Goal: Task Accomplishment & Management: Use online tool/utility

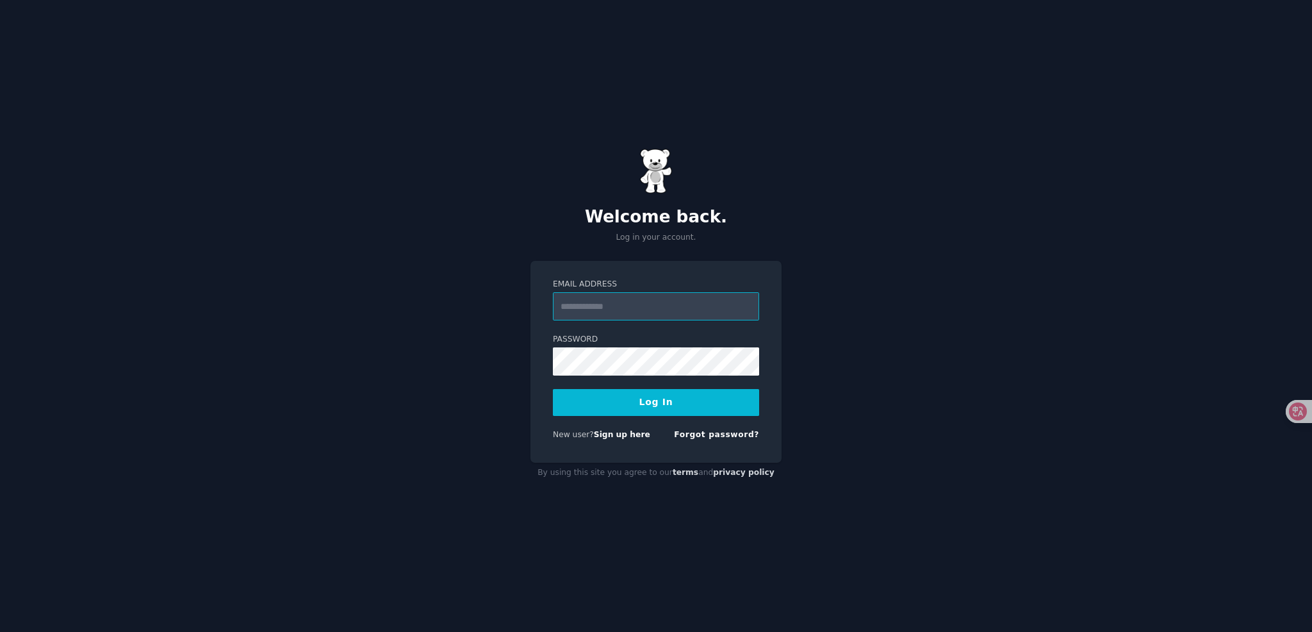
type input "**********"
click at [663, 402] on button "Log In" at bounding box center [656, 402] width 206 height 27
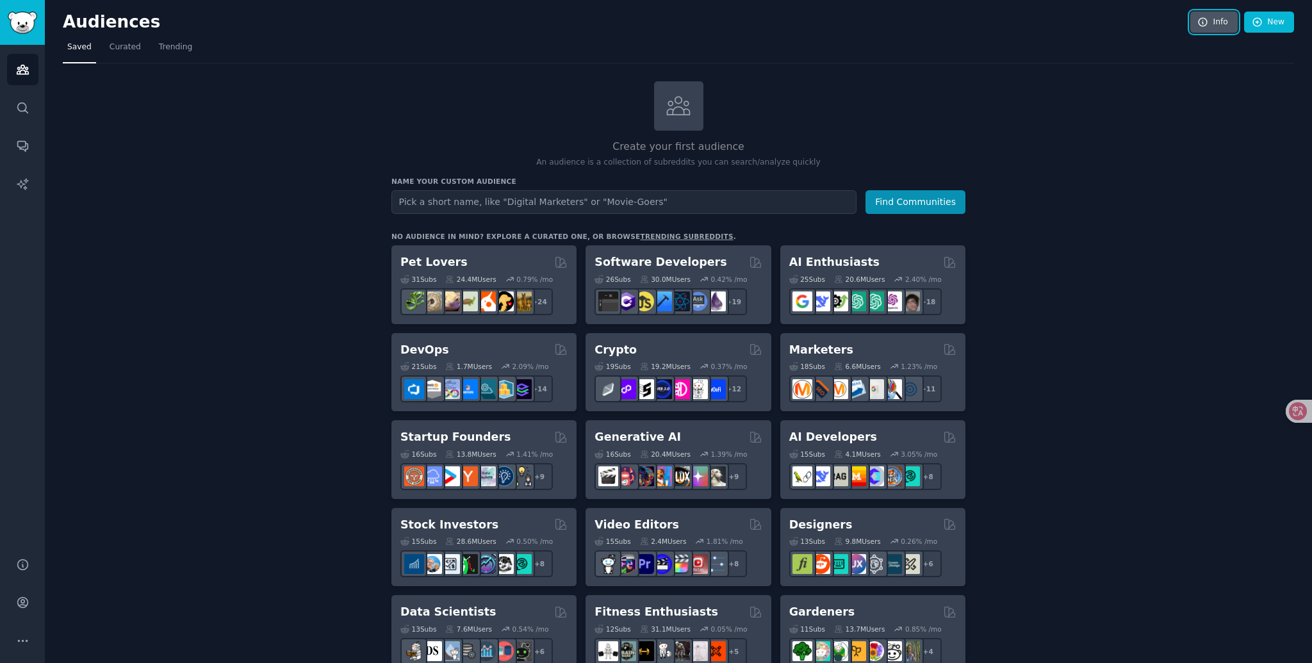
click at [1207, 21] on link "Info" at bounding box center [1214, 23] width 47 height 22
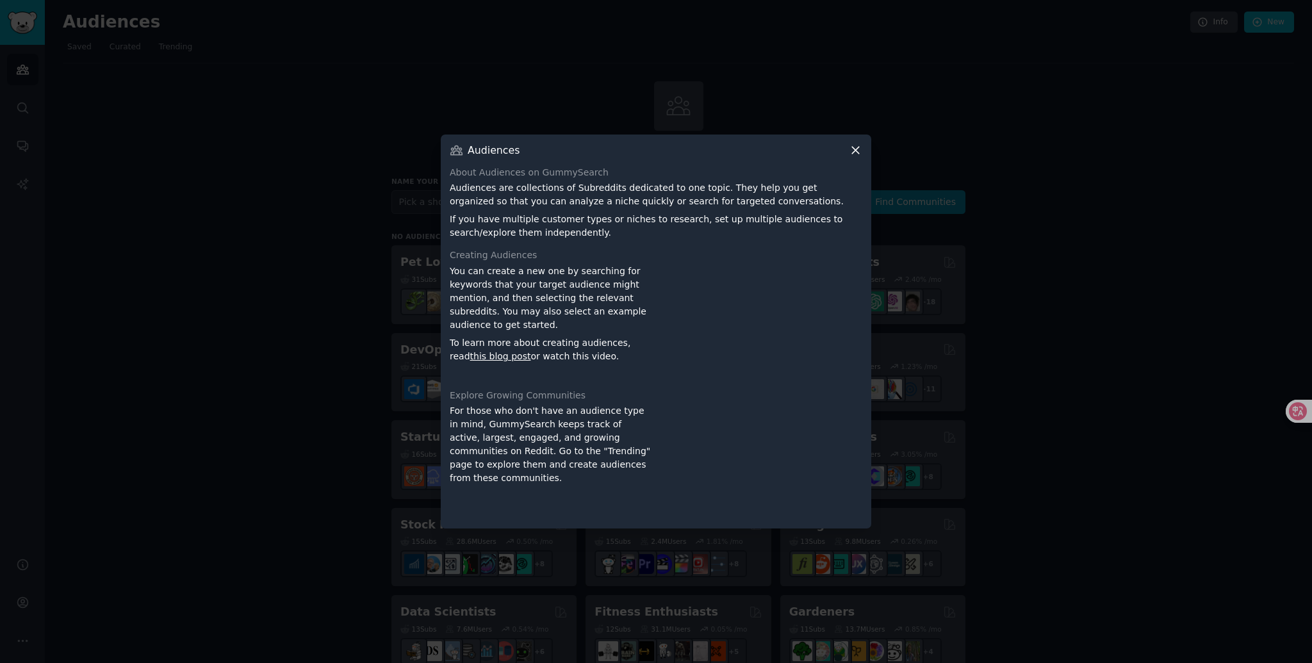
click at [854, 152] on icon at bounding box center [855, 150] width 13 height 13
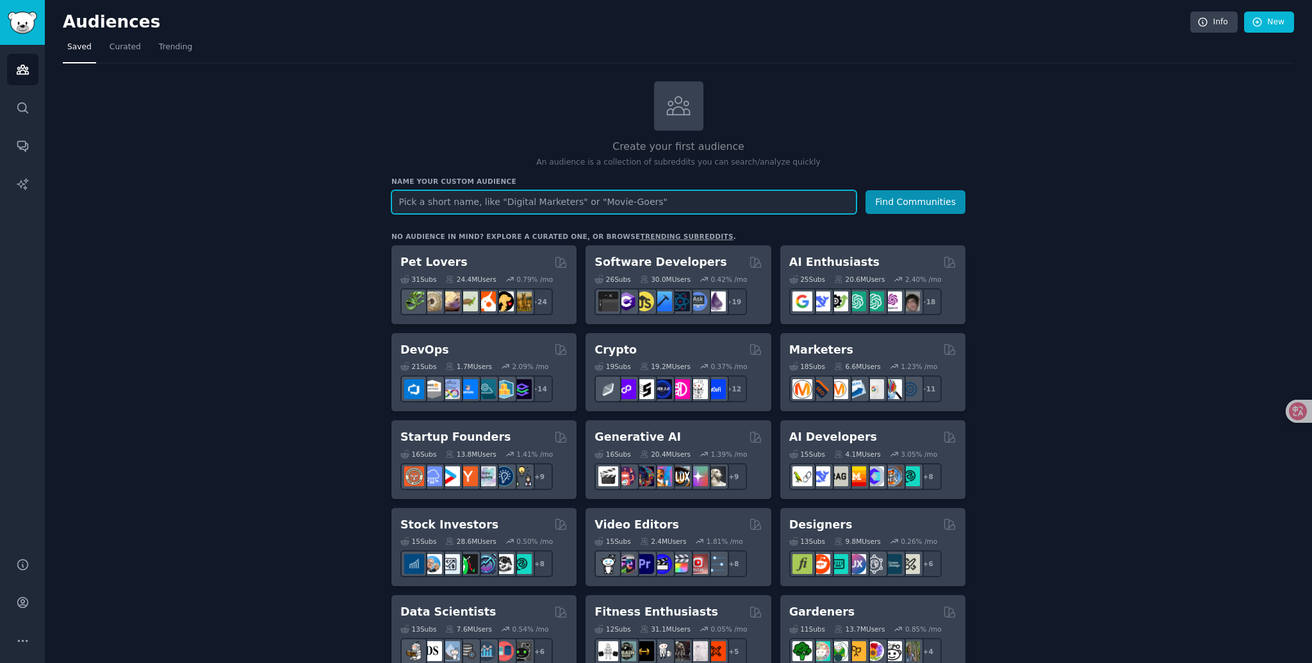
click at [518, 204] on input "text" at bounding box center [624, 202] width 465 height 24
drag, startPoint x: 604, startPoint y: 202, endPoint x: 615, endPoint y: 202, distance: 10.9
click at [604, 202] on input "text" at bounding box center [624, 202] width 465 height 24
click at [693, 205] on input "text" at bounding box center [624, 202] width 465 height 24
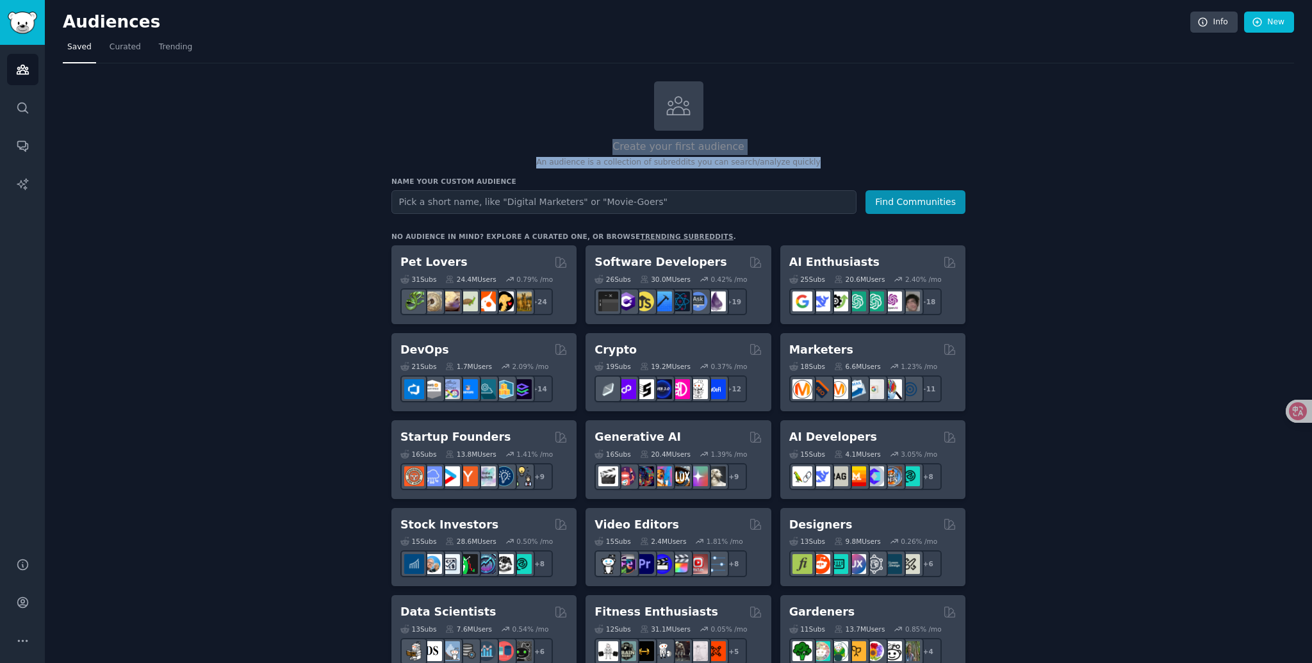
drag, startPoint x: 614, startPoint y: 147, endPoint x: 811, endPoint y: 165, distance: 198.1
click at [811, 165] on div "Create your first audience An audience is a collection of subreddits you can se…" at bounding box center [679, 124] width 574 height 87
click at [892, 165] on p "An audience is a collection of subreddits you can search/analyze quickly" at bounding box center [679, 163] width 574 height 12
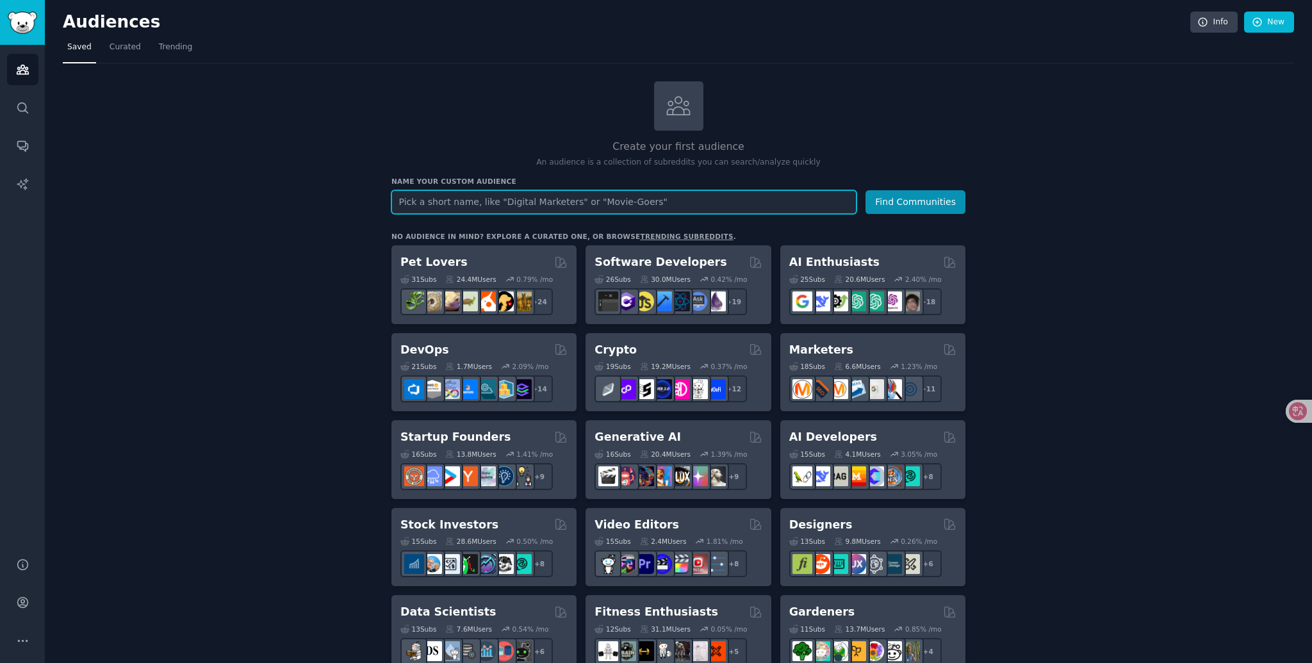
click at [739, 201] on input "text" at bounding box center [624, 202] width 465 height 24
type input "Indiehacker"
click at [902, 201] on button "Find Communities" at bounding box center [916, 202] width 100 height 24
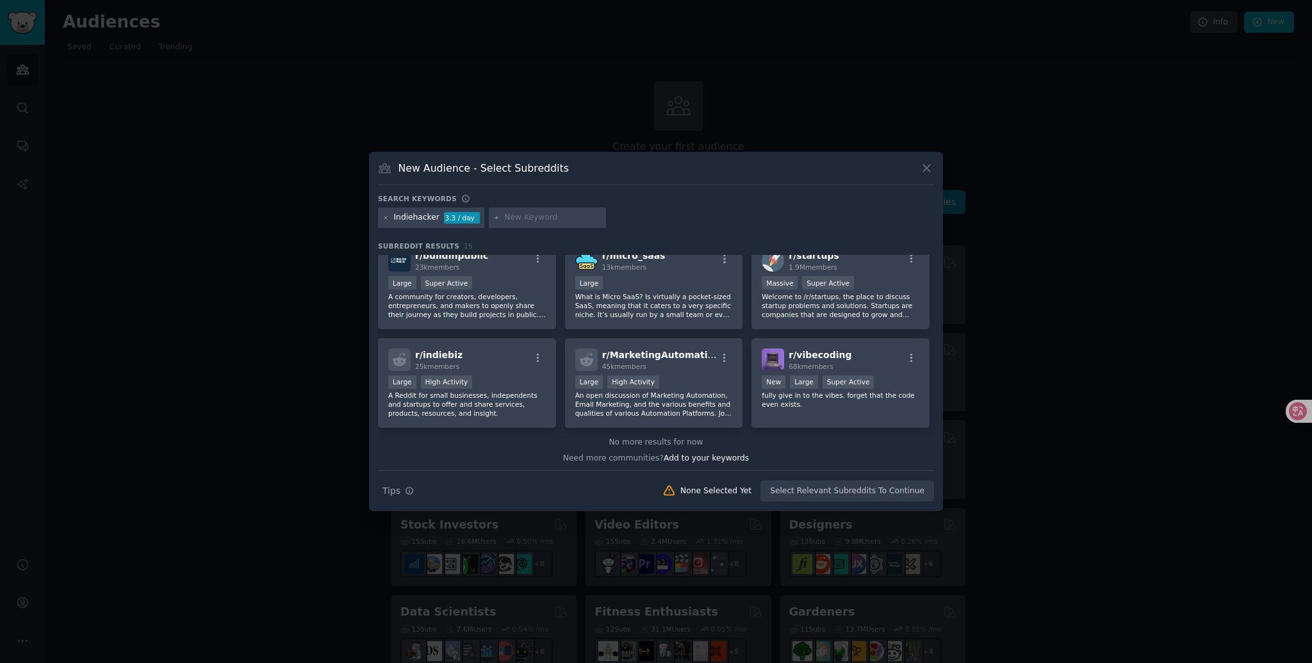
scroll to position [313, 0]
click at [839, 496] on div "Search Tips Tips None Selected Yet Select Relevant Subreddits To Continue" at bounding box center [656, 486] width 556 height 32
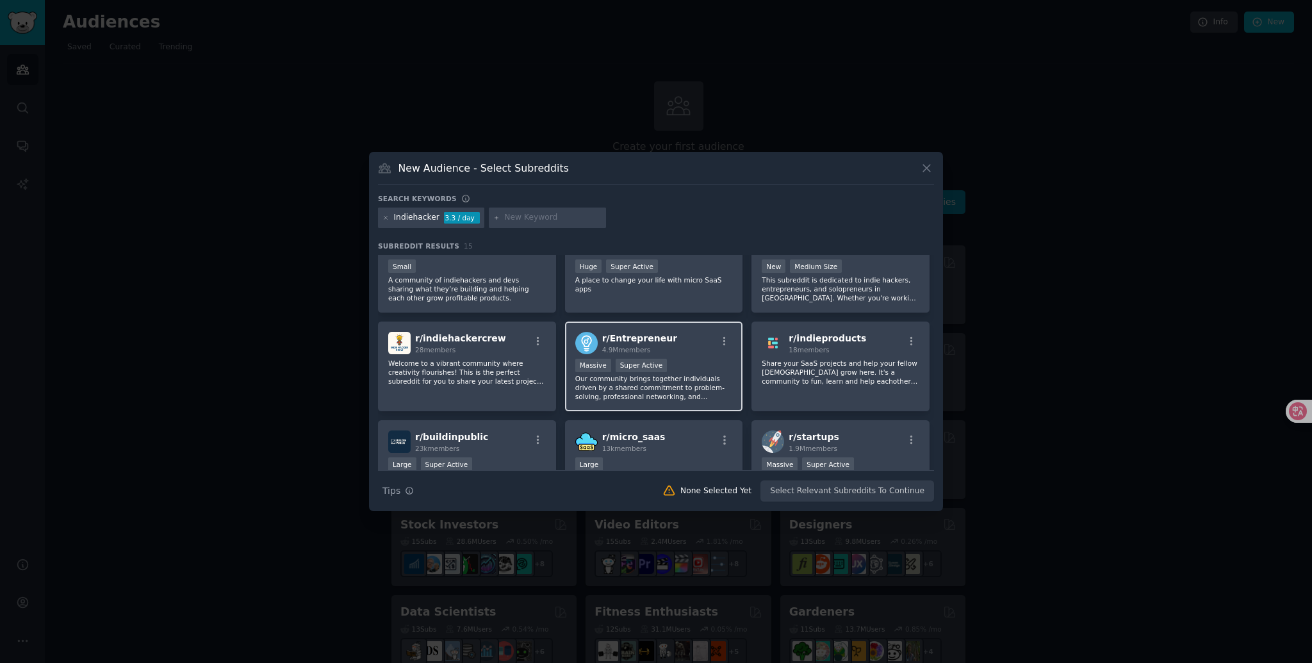
scroll to position [0, 0]
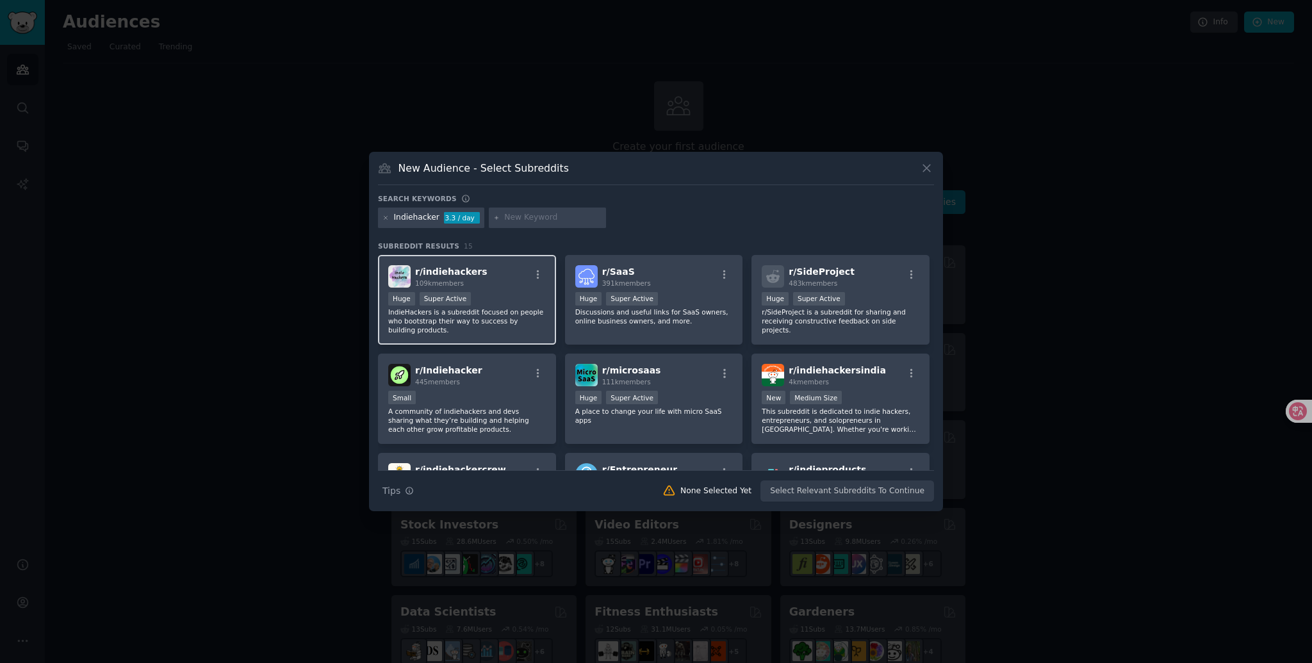
click at [509, 299] on div ">= 95th percentile for submissions / day Huge Super Active" at bounding box center [467, 300] width 158 height 16
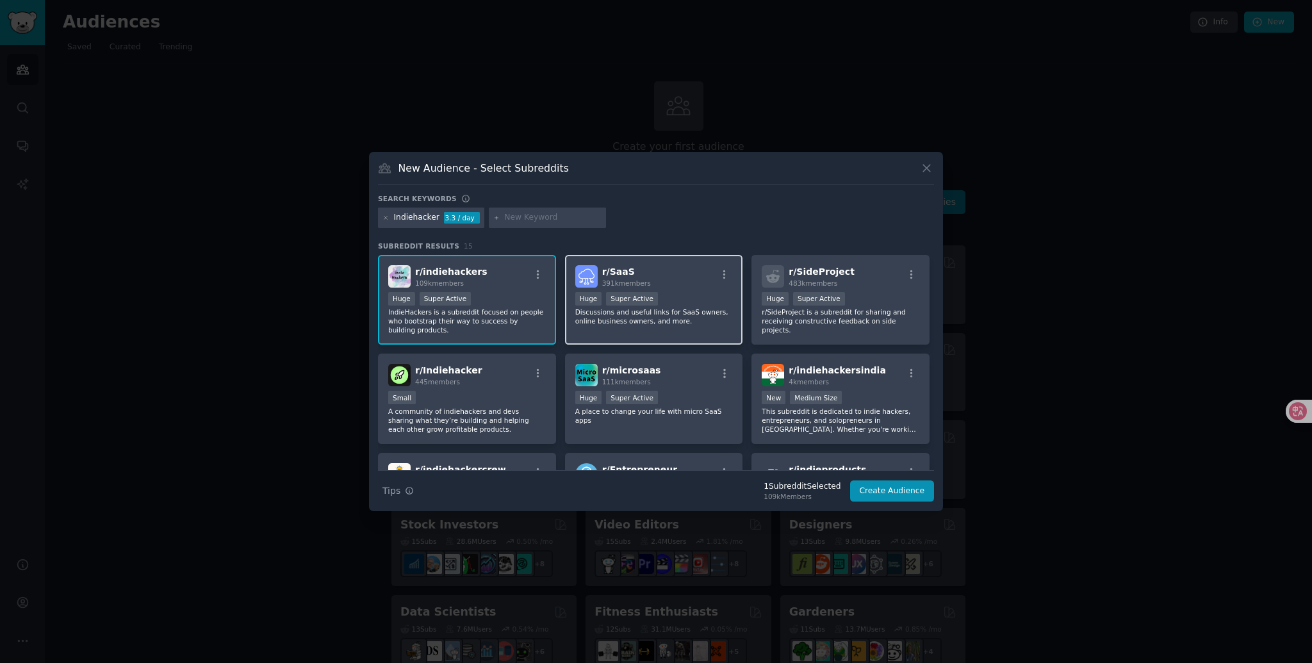
click at [688, 296] on div "Huge Super Active" at bounding box center [654, 300] width 158 height 16
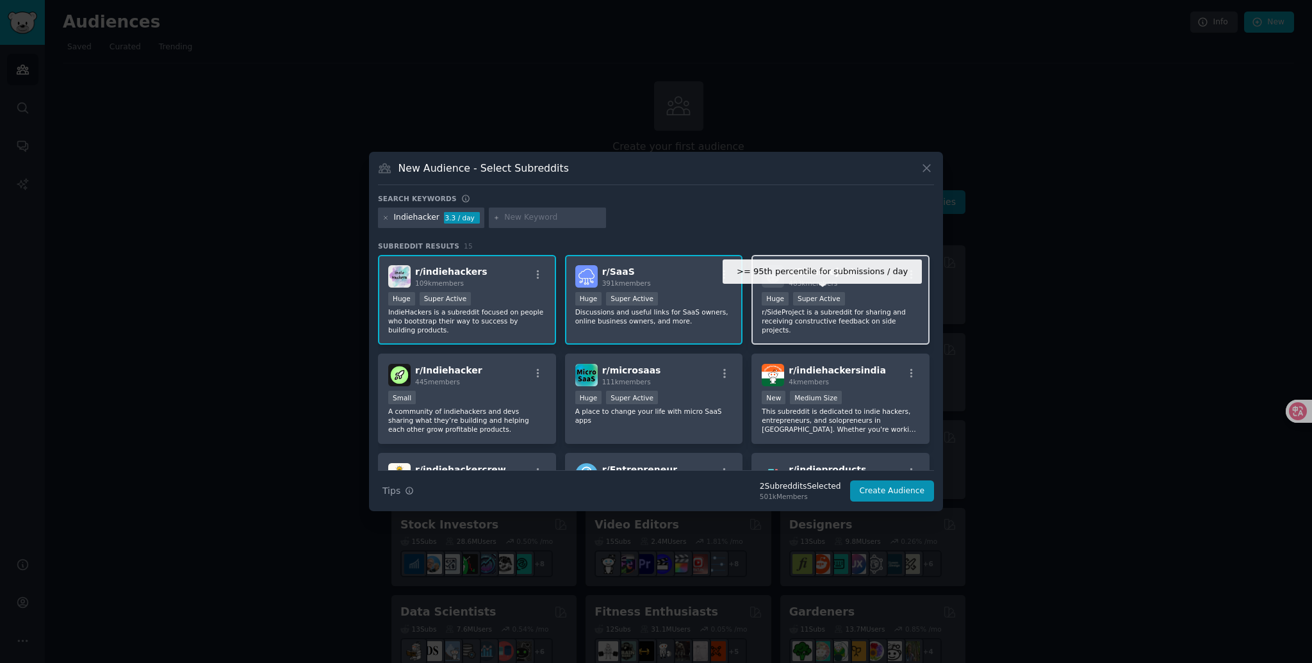
click at [808, 295] on div "Super Active" at bounding box center [819, 298] width 52 height 13
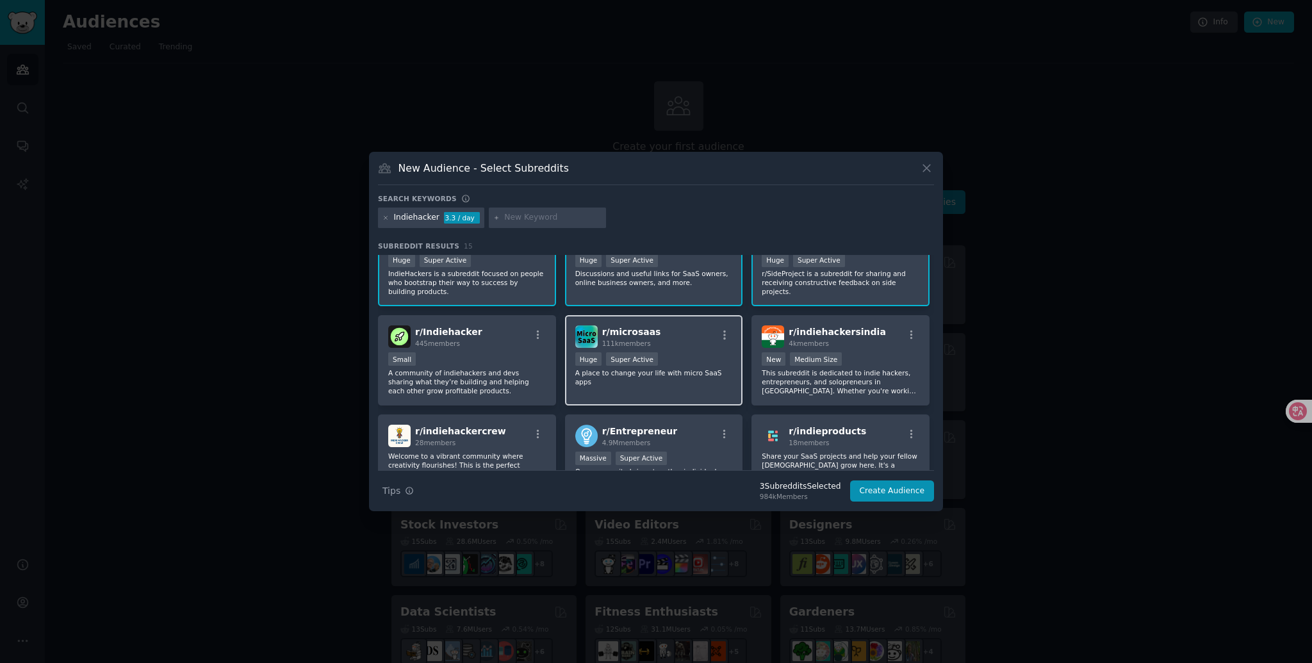
scroll to position [41, 0]
click at [676, 351] on div "Huge Super Active" at bounding box center [654, 358] width 158 height 16
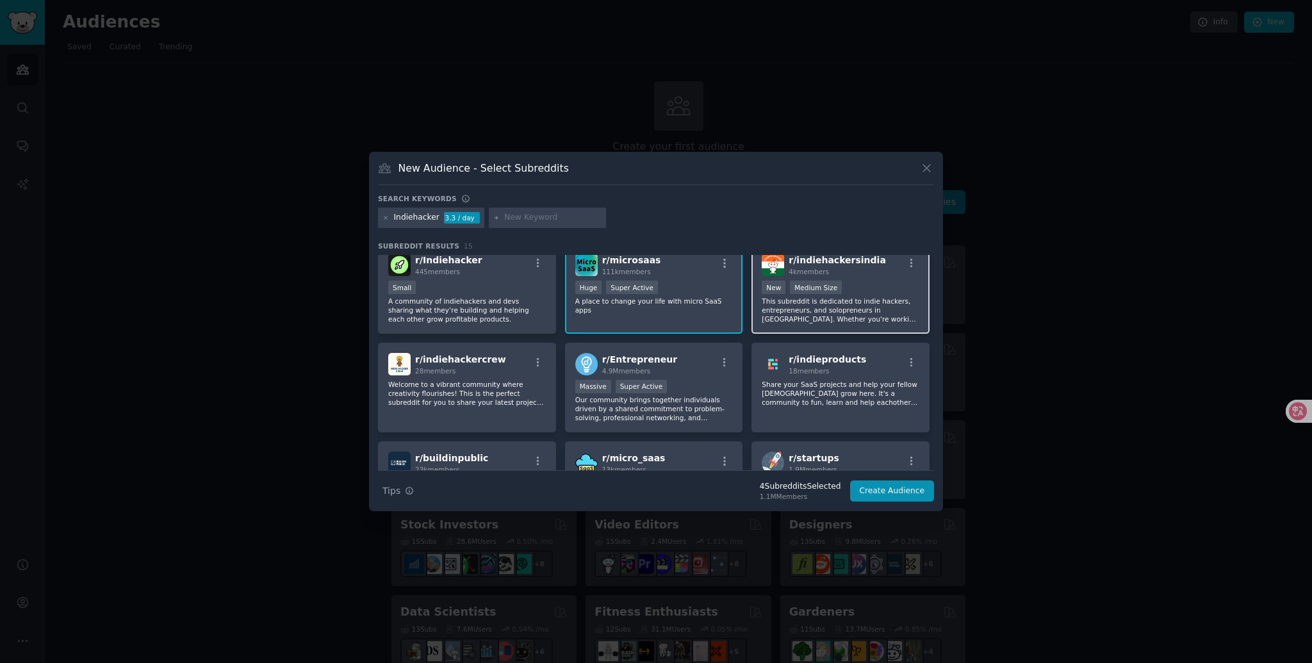
scroll to position [110, 0]
click at [703, 374] on div "r/ Entrepreneur 4.9M members" at bounding box center [654, 365] width 158 height 22
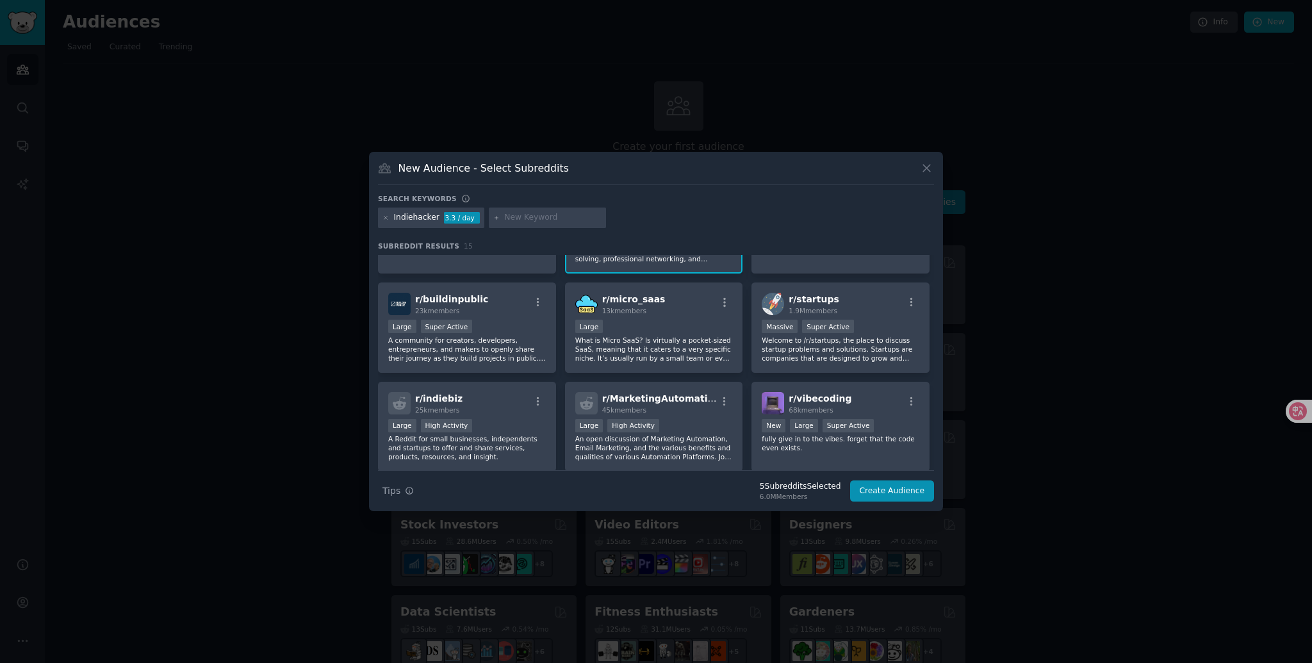
scroll to position [269, 0]
click at [509, 320] on div "Large Super Active" at bounding box center [467, 328] width 158 height 16
click at [806, 341] on p "Welcome to /r/startups, the place to discuss startup problems and solutions. St…" at bounding box center [841, 349] width 158 height 27
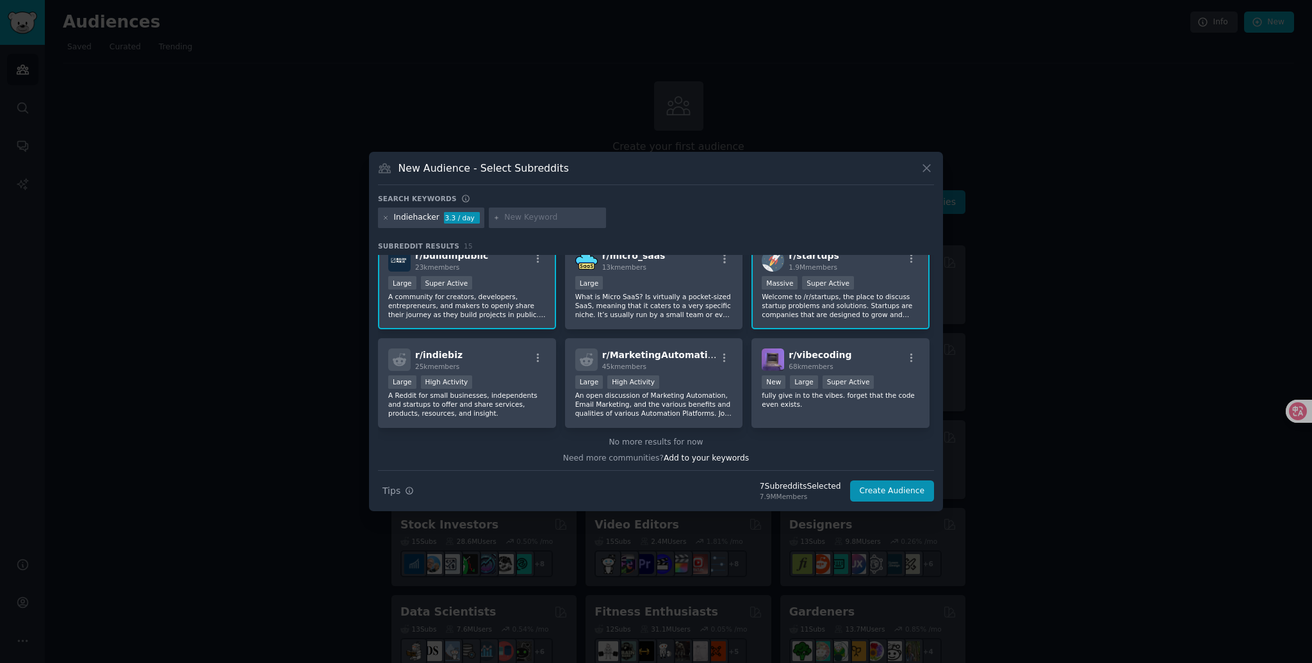
scroll to position [313, 0]
click at [664, 391] on p "An open discussion of Marketing Automation, Email Marketing, and the various be…" at bounding box center [654, 404] width 158 height 27
click at [816, 342] on div "r/ vibecoding 68k members Established within past year New Large Super Active f…" at bounding box center [841, 383] width 178 height 90
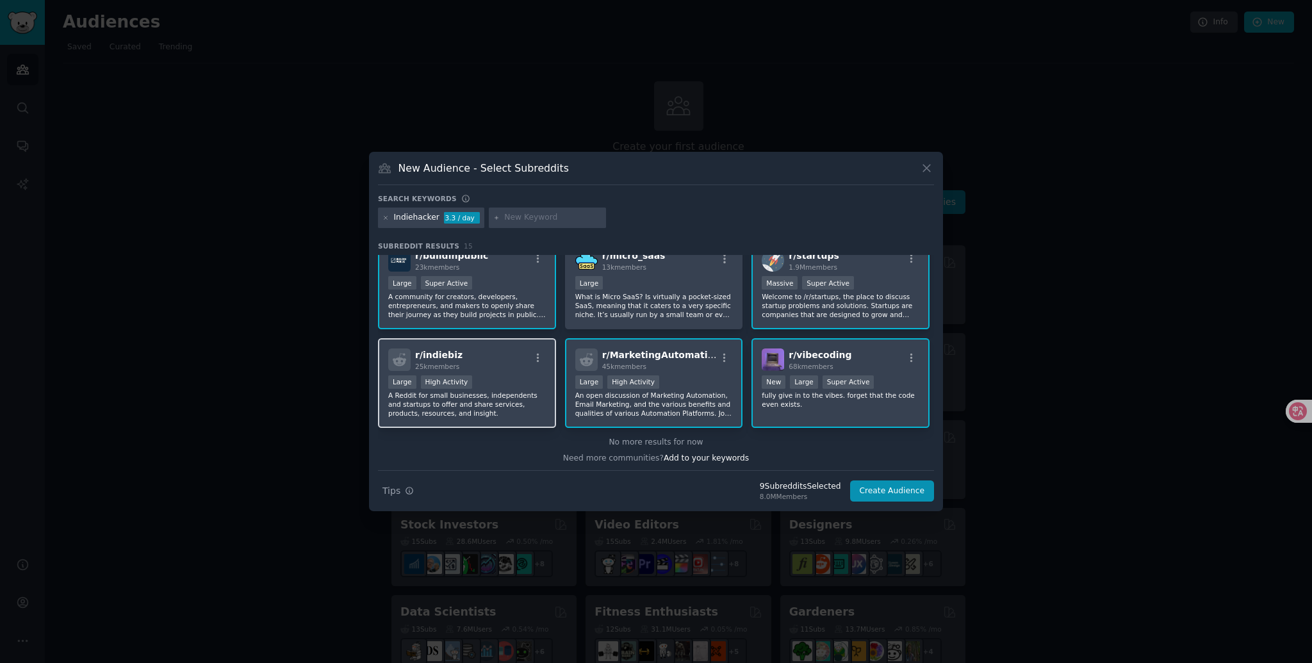
click at [479, 363] on div "r/ indiebiz 25k members" at bounding box center [467, 360] width 158 height 22
click at [875, 493] on button "Create Audience" at bounding box center [892, 492] width 85 height 22
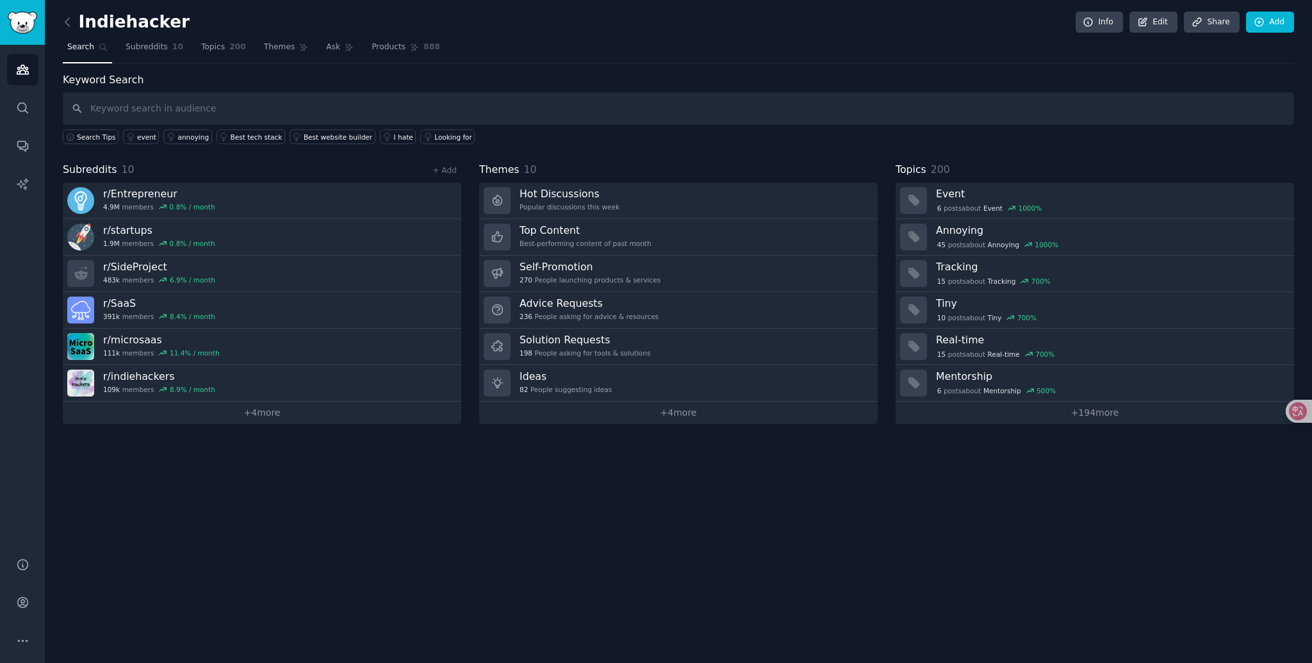
click at [622, 113] on input "text" at bounding box center [679, 108] width 1232 height 33
type input "n"
click at [88, 106] on input "image edit" at bounding box center [679, 108] width 1232 height 33
type input "ai image edit"
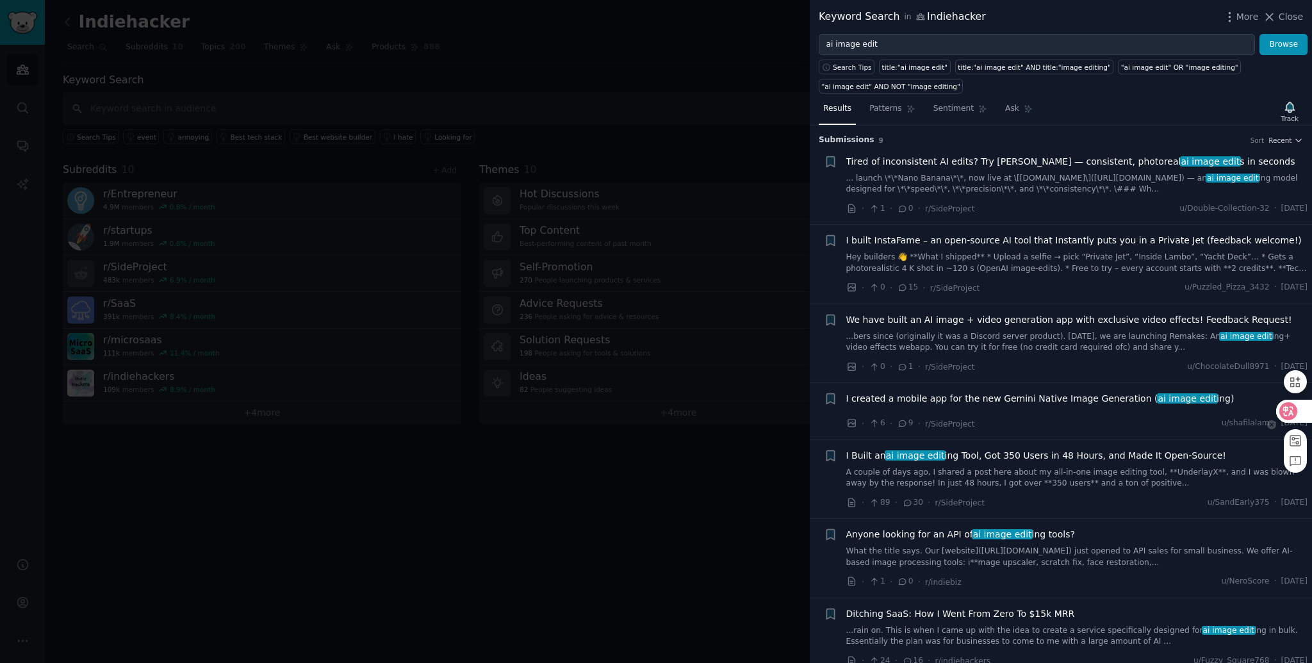
click at [1298, 412] on div at bounding box center [1293, 411] width 35 height 23
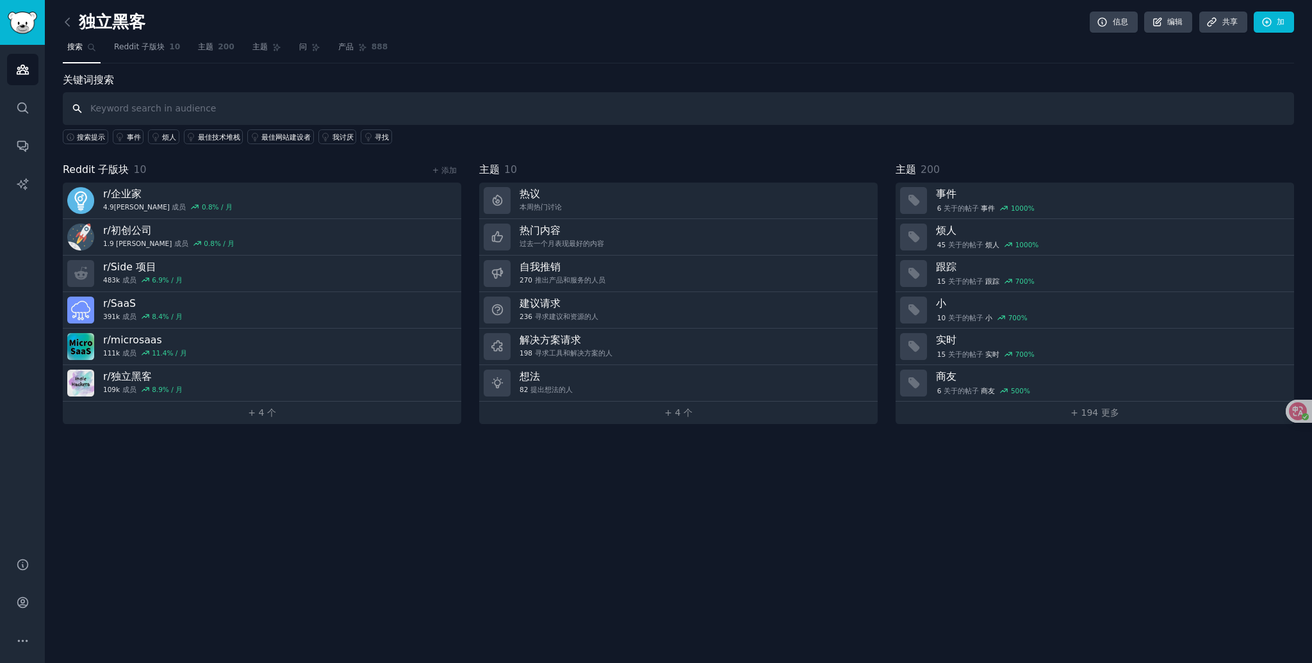
click at [408, 113] on input "text" at bounding box center [679, 108] width 1232 height 33
type input "ai image edit"
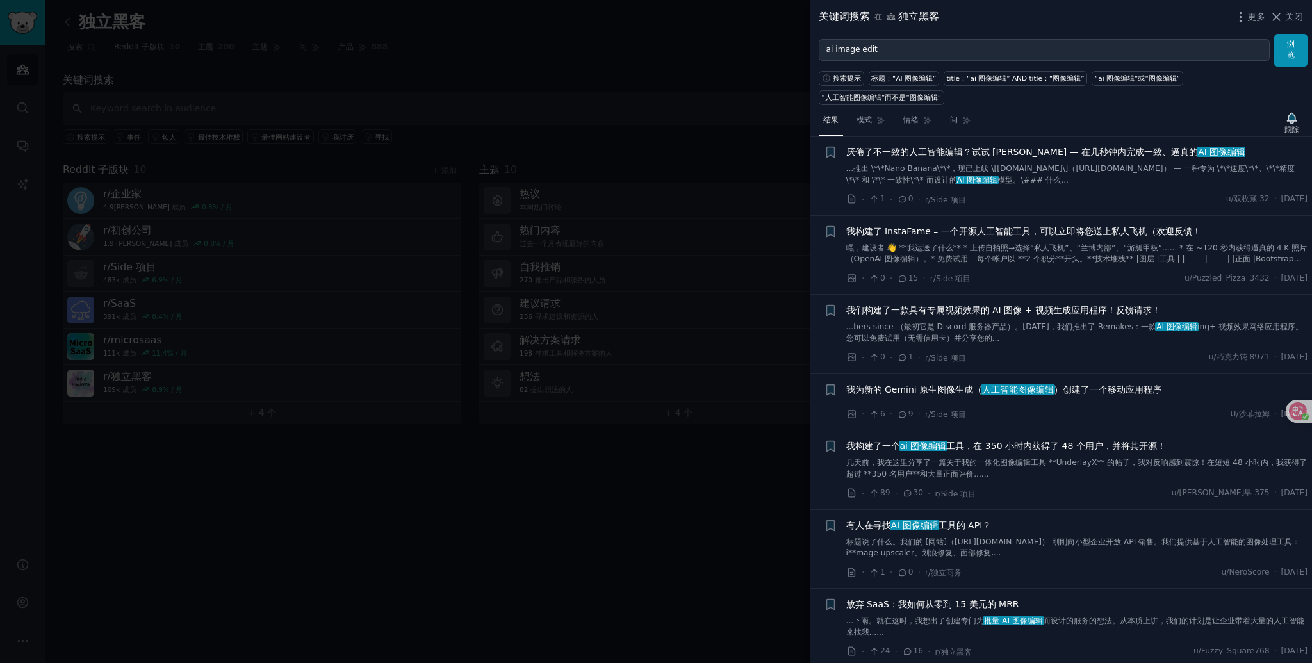
scroll to position [22, 0]
click at [1078, 145] on font "厌倦了不一致的人工智能编辑？试试 [PERSON_NAME] — 在几秒钟内完成一致、逼真的 AI 图像编辑" at bounding box center [1046, 150] width 400 height 10
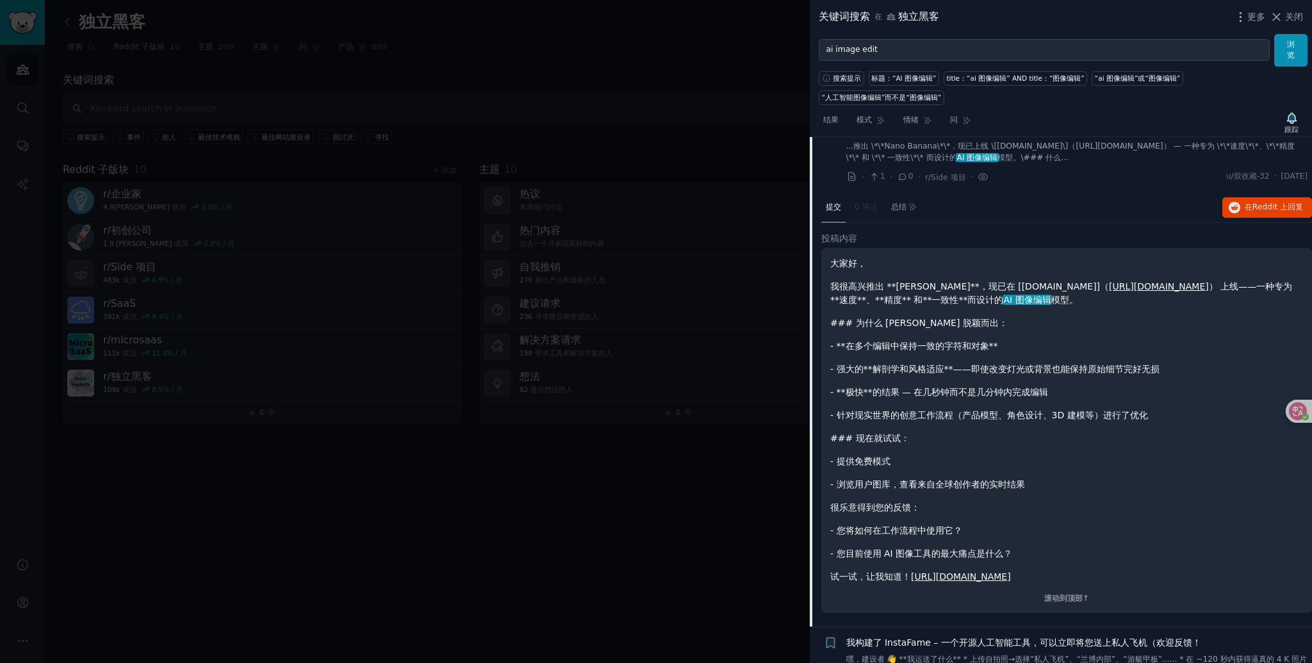
scroll to position [46, 0]
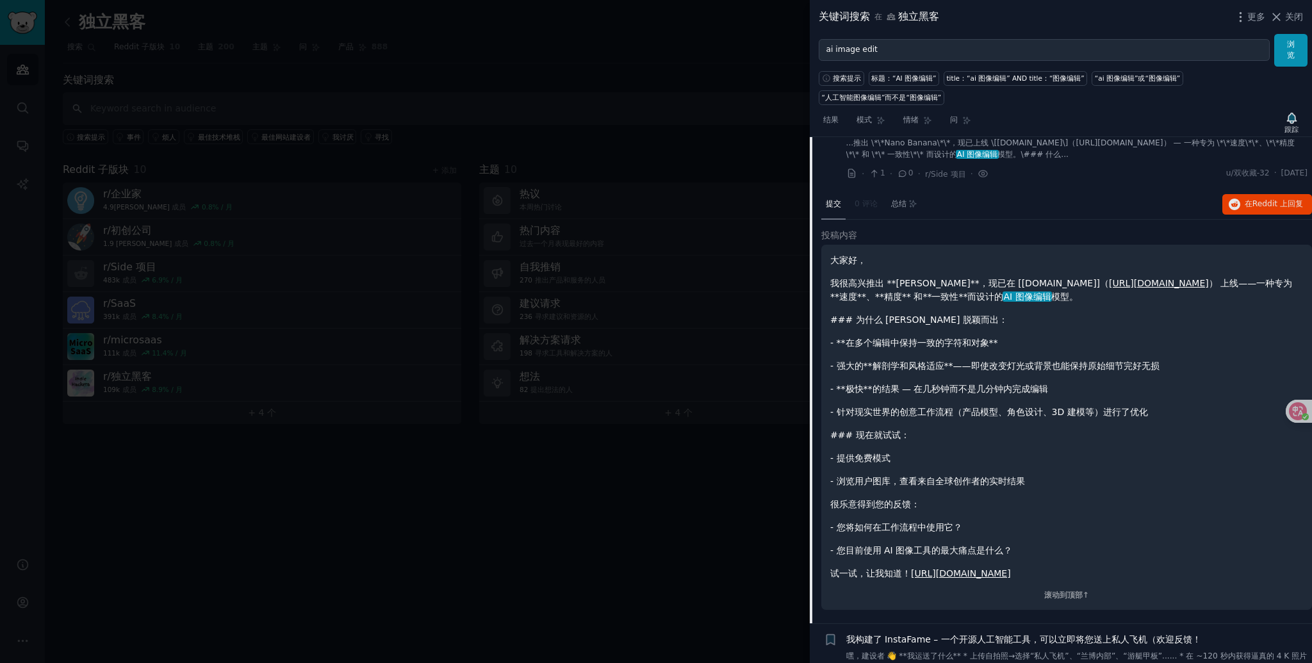
click at [1130, 278] on link "[URL][DOMAIN_NAME]" at bounding box center [1159, 283] width 100 height 10
